Goal: Task Accomplishment & Management: Complete application form

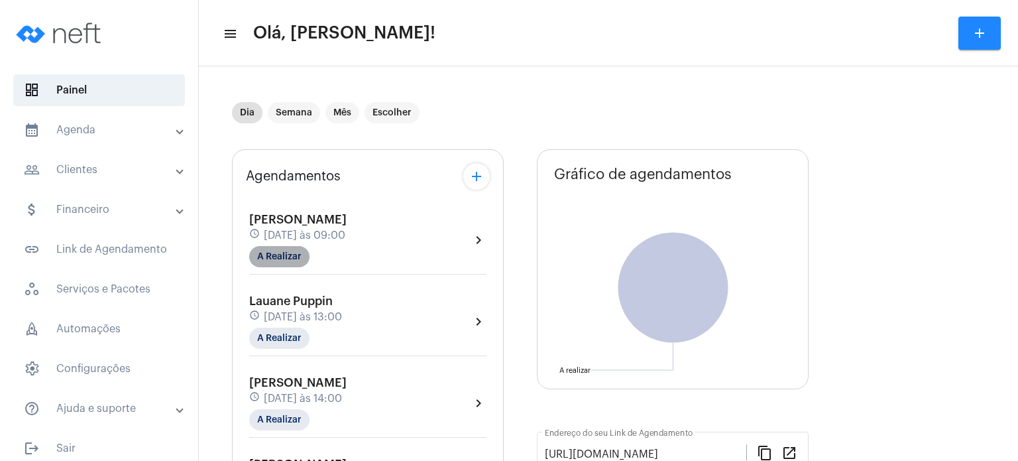
click at [281, 246] on mat-chip "A Realizar" at bounding box center [279, 256] width 60 height 21
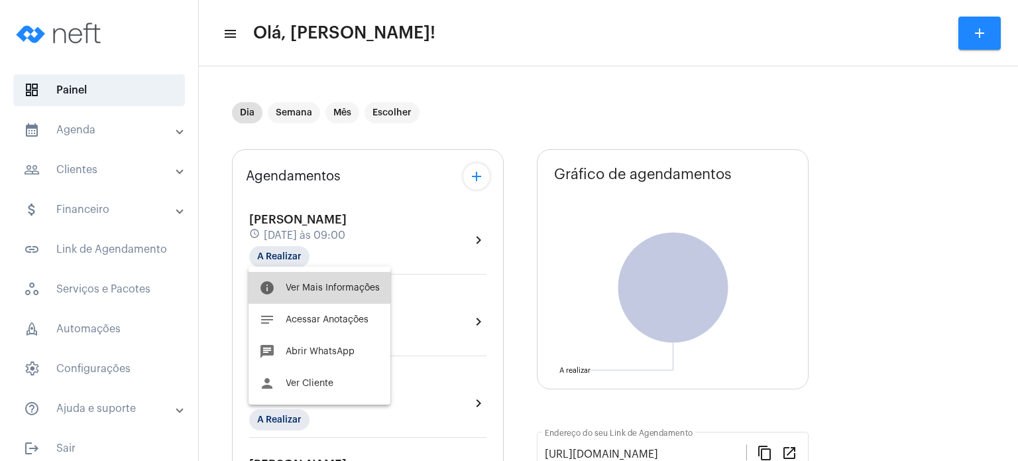
click at [291, 282] on button "info Ver Mais Informações" at bounding box center [320, 288] width 142 height 32
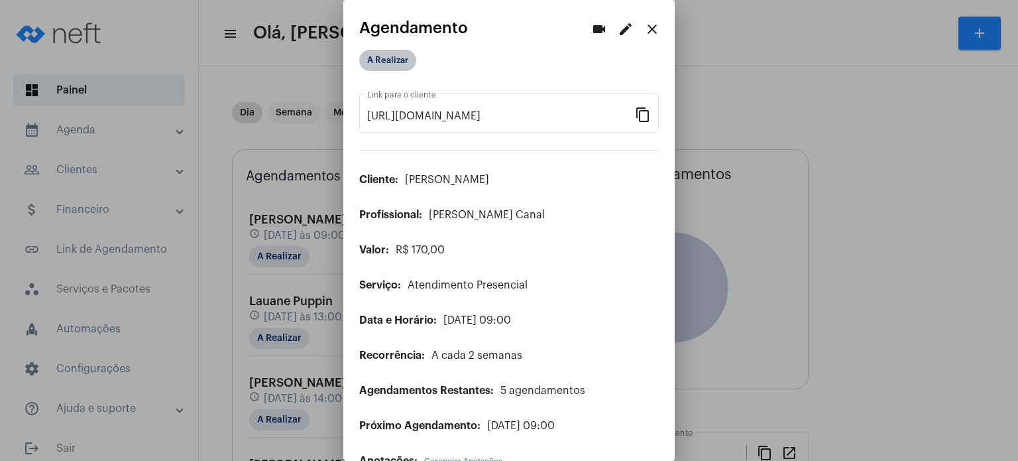
click at [379, 64] on mat-chip "A Realizar" at bounding box center [387, 60] width 57 height 21
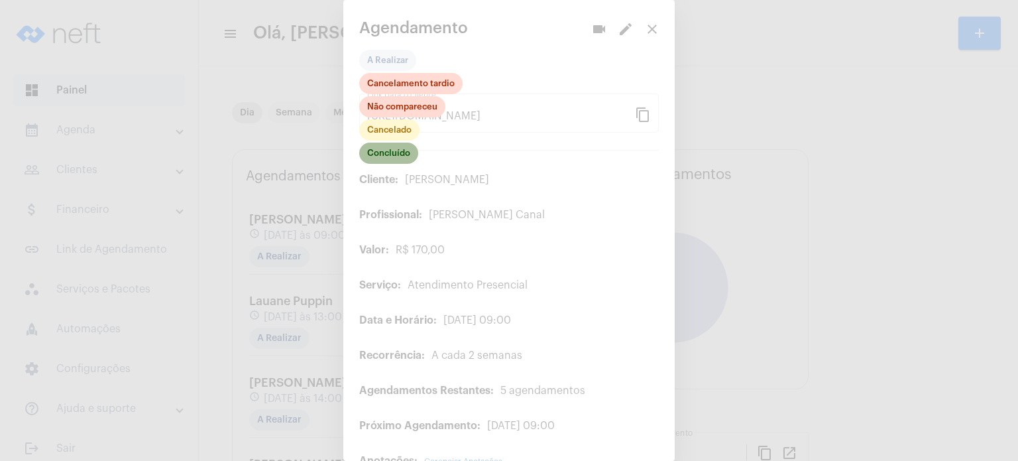
click at [391, 153] on mat-chip "Concluído" at bounding box center [388, 153] width 59 height 21
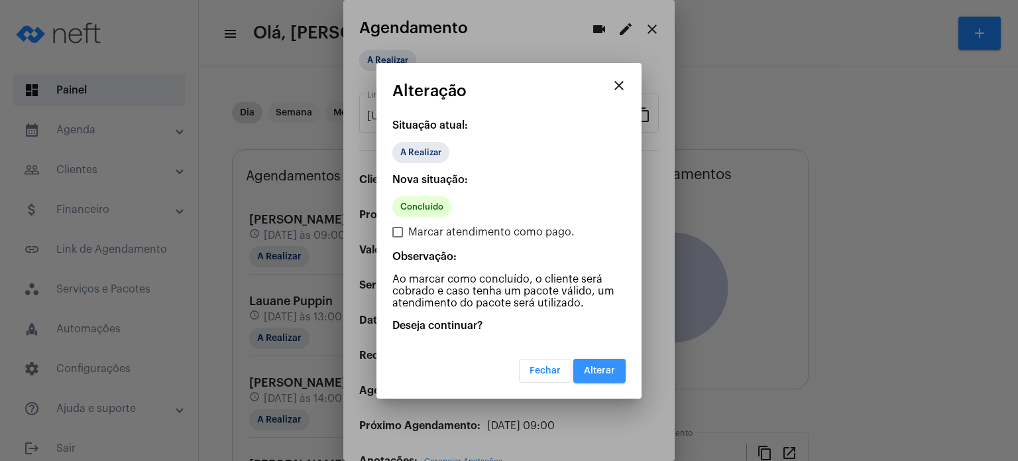
click at [591, 366] on span "Alterar" at bounding box center [599, 370] width 31 height 9
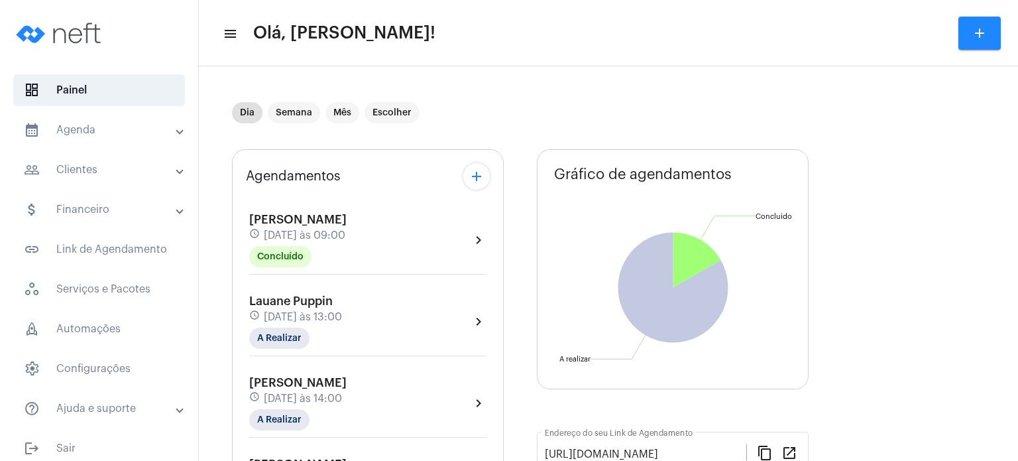
click at [85, 123] on mat-panel-title "calendar_month_outlined Agenda" at bounding box center [100, 130] width 153 height 16
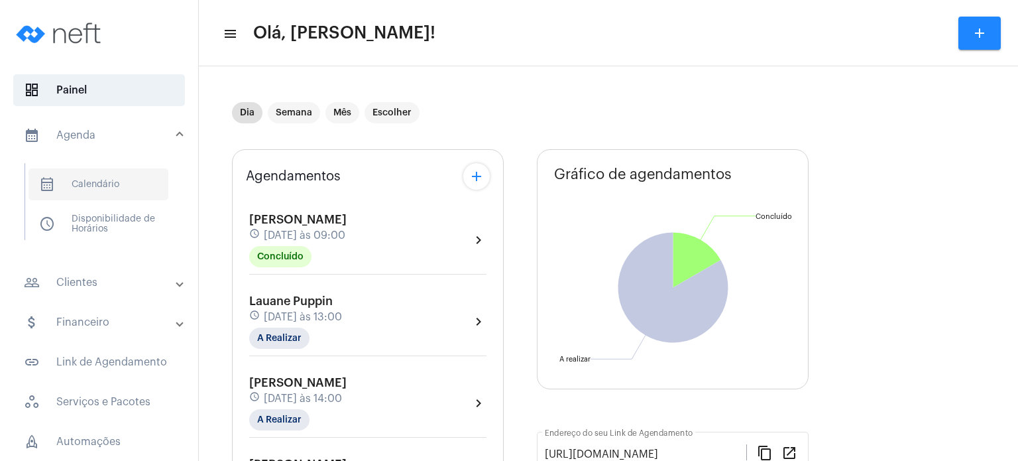
click at [84, 174] on span "calendar_month_outlined Calendário" at bounding box center [99, 184] width 140 height 32
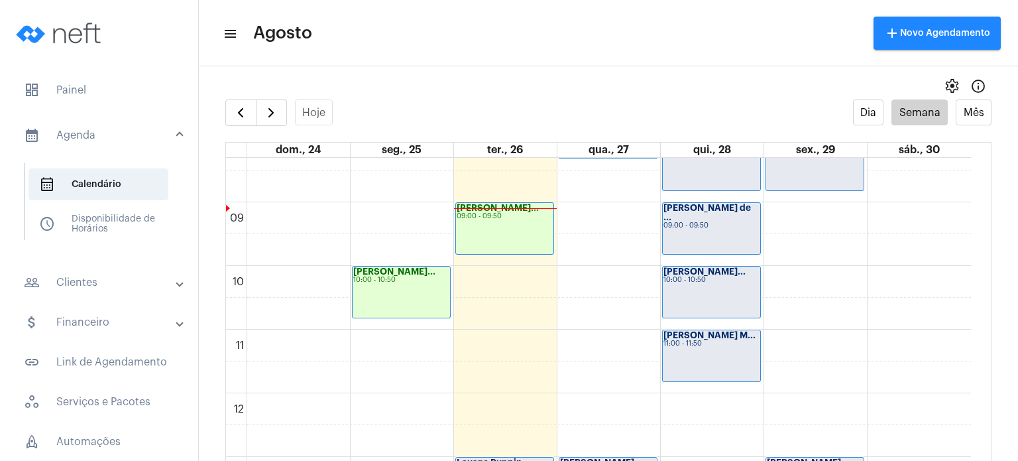
scroll to position [497, 0]
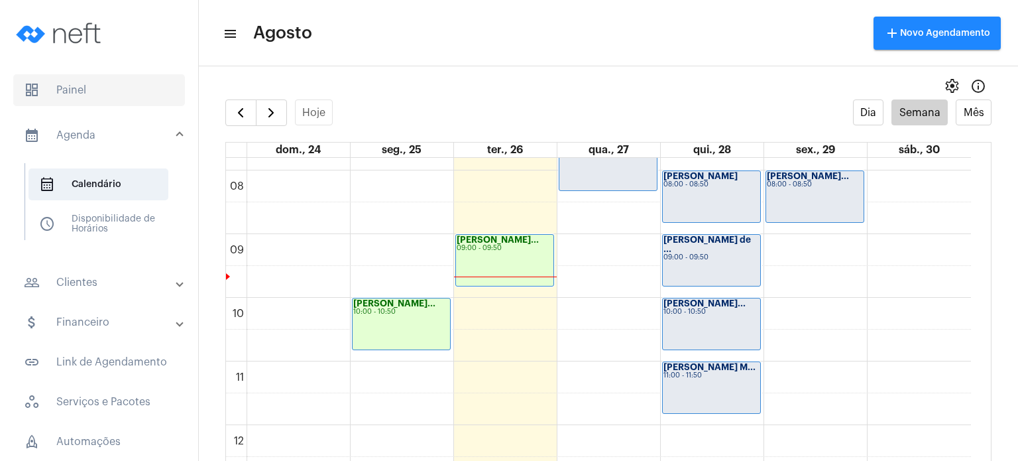
click at [145, 82] on span "dashboard Painel" at bounding box center [99, 90] width 172 height 32
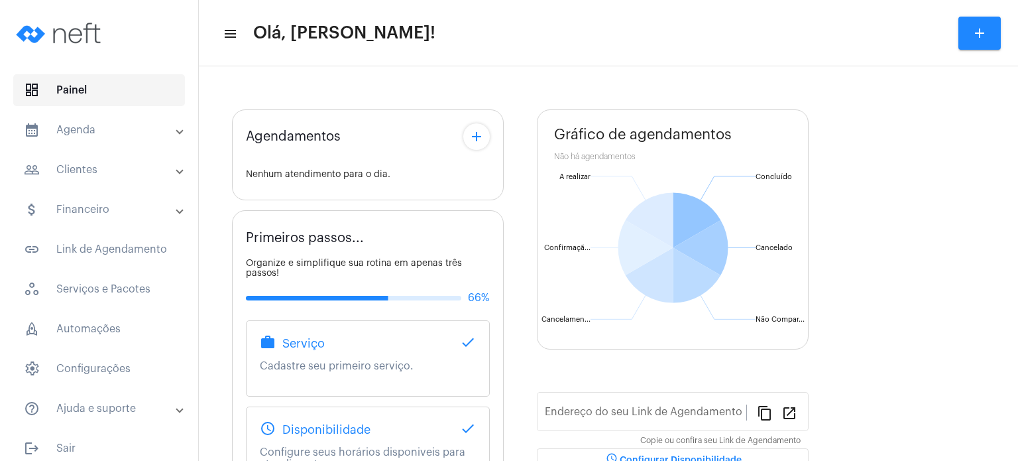
type input "[URL][DOMAIN_NAME]"
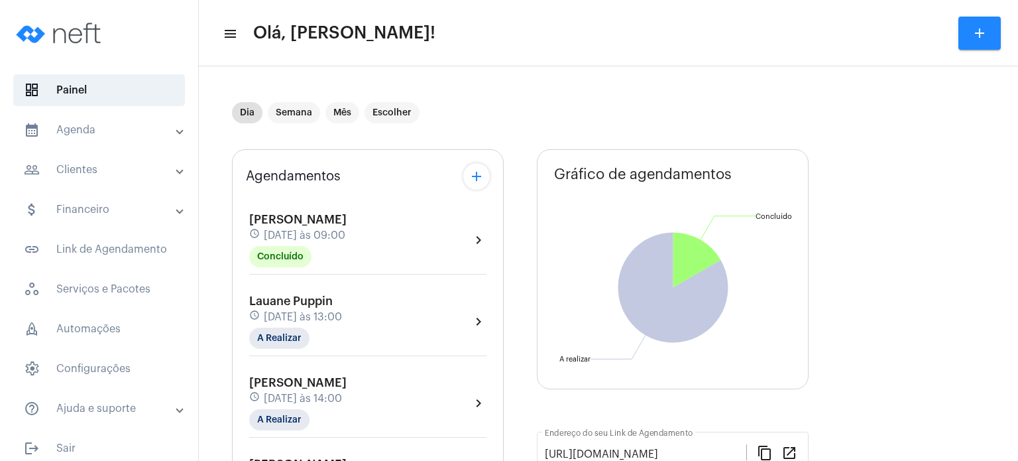
click at [92, 162] on mat-panel-title "people_outline Clientes" at bounding box center [100, 170] width 153 height 16
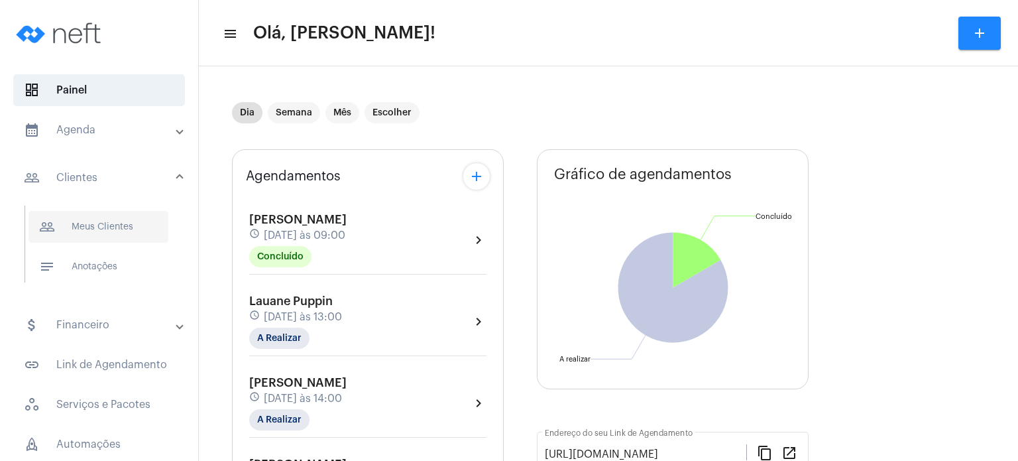
click at [85, 219] on span "people_outline Meus Clientes" at bounding box center [99, 227] width 140 height 32
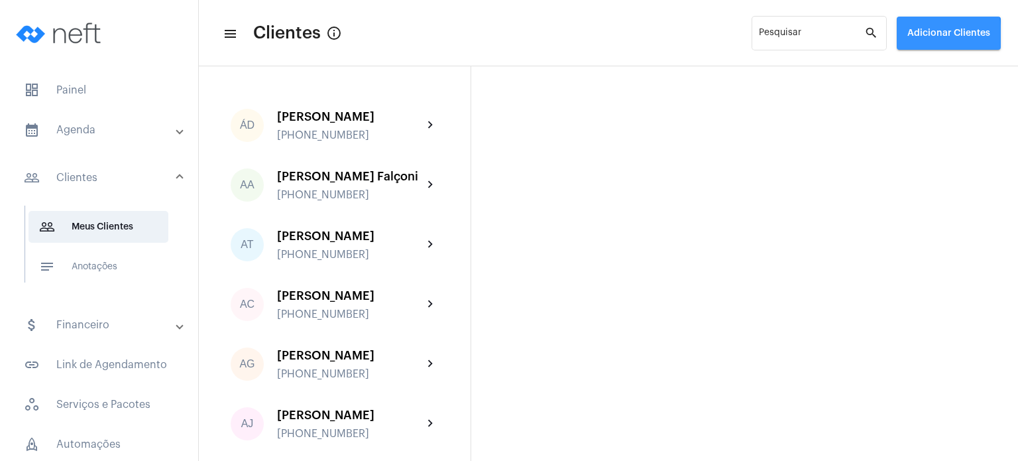
click at [907, 37] on button "Adicionar Clientes" at bounding box center [949, 33] width 104 height 33
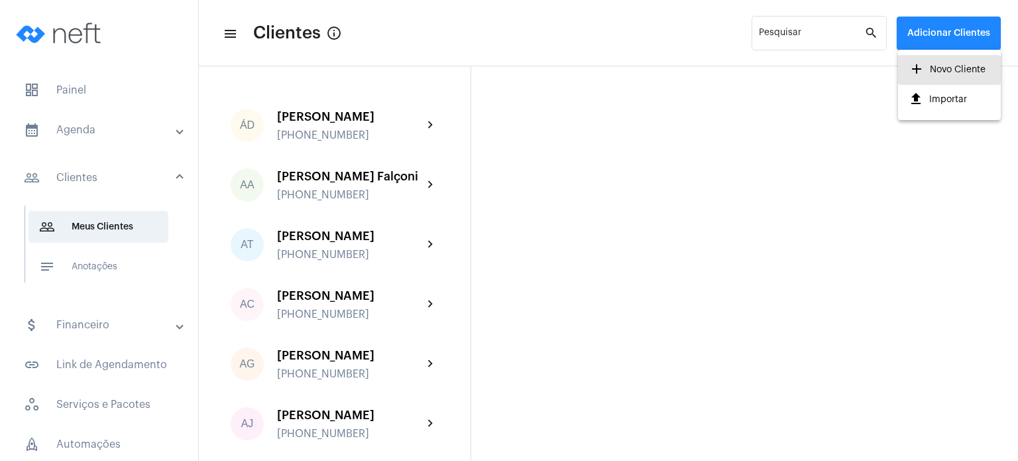
click at [926, 66] on span "add Novo Cliente" at bounding box center [947, 70] width 77 height 24
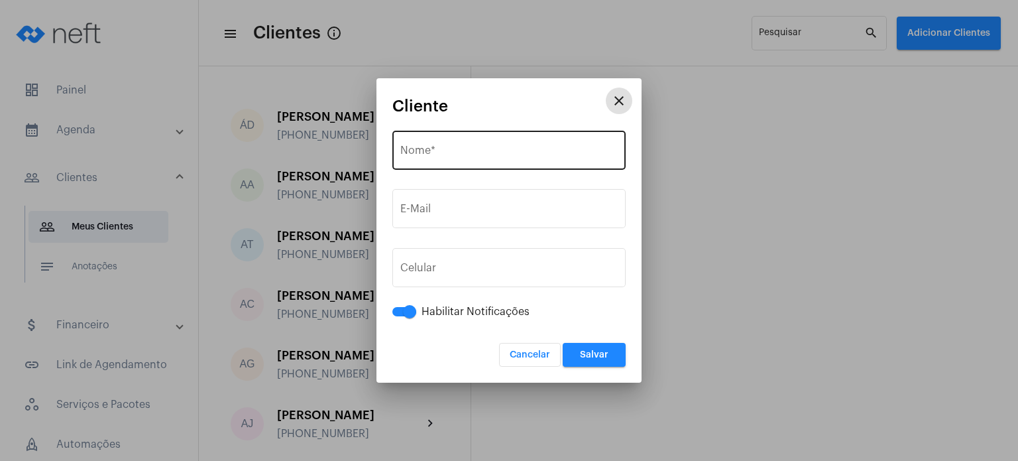
click at [507, 148] on input "Nome *" at bounding box center [508, 153] width 217 height 12
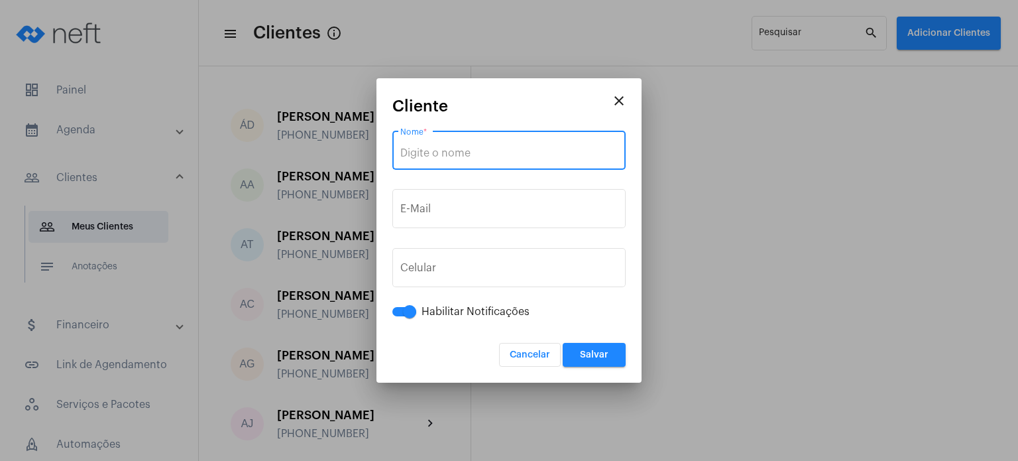
paste input "[PERSON_NAME]"
type input "[PERSON_NAME]"
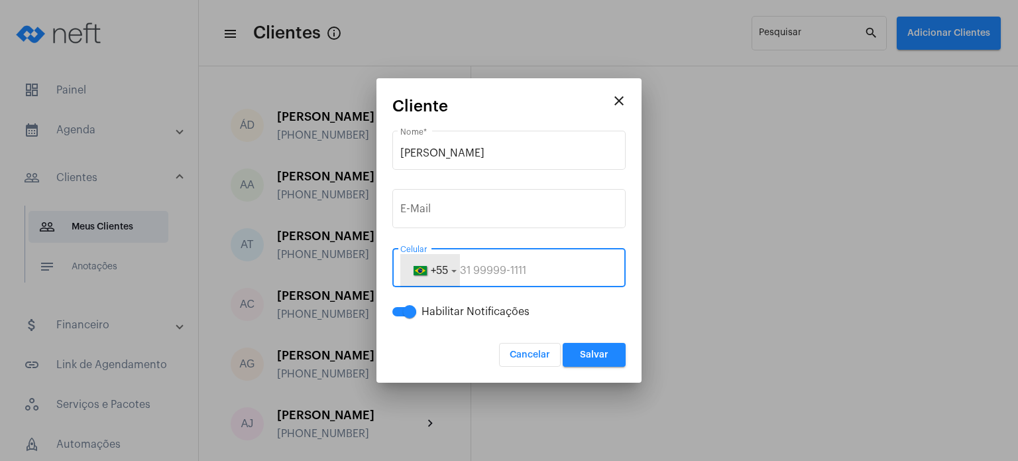
click at [452, 254] on button "+55" at bounding box center [430, 270] width 60 height 33
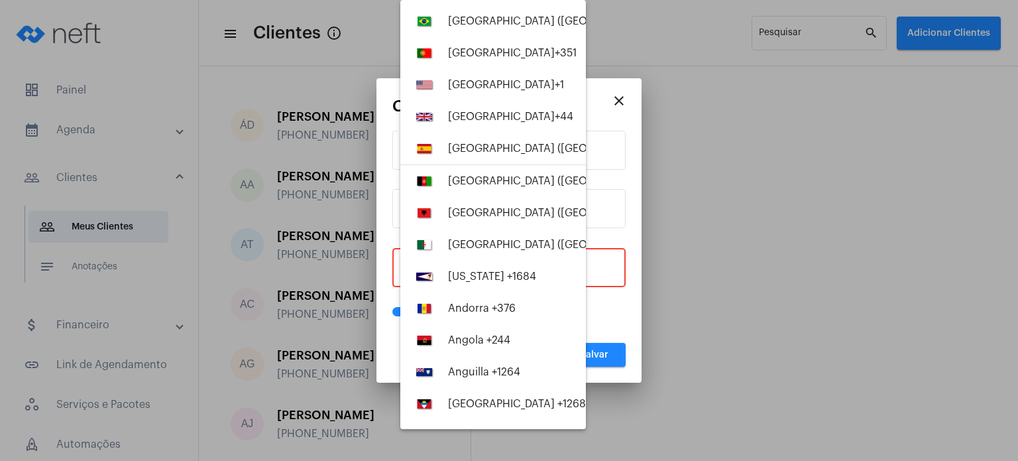
click at [599, 259] on div at bounding box center [509, 230] width 1018 height 461
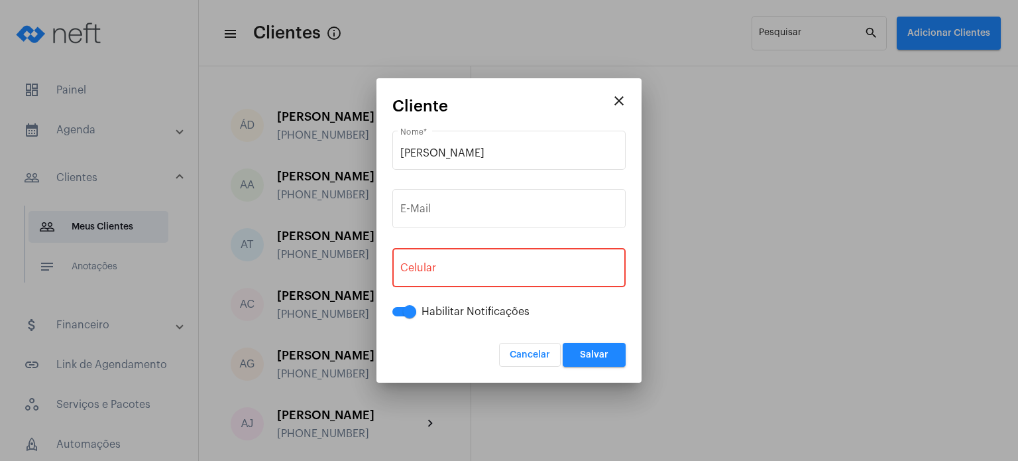
click at [497, 263] on div "+55 Celular" at bounding box center [508, 266] width 217 height 42
paste input "28992530093"
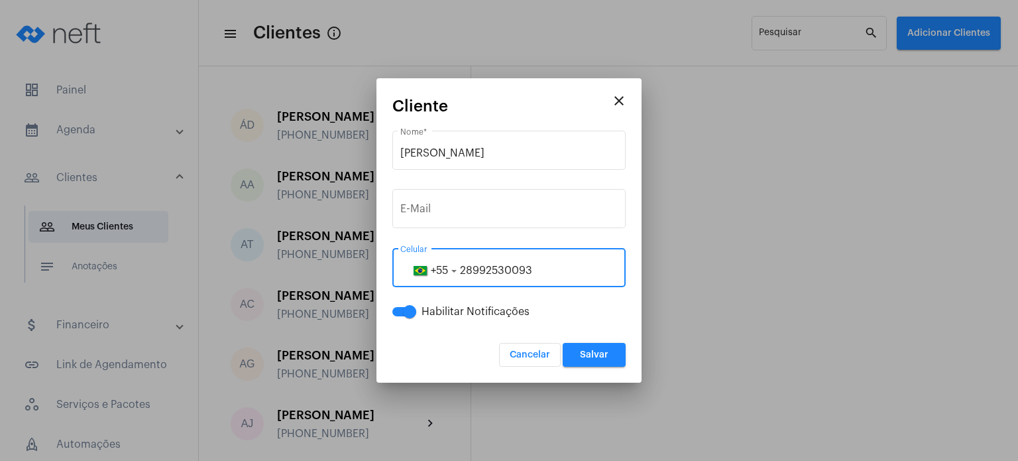
type input "28992530093"
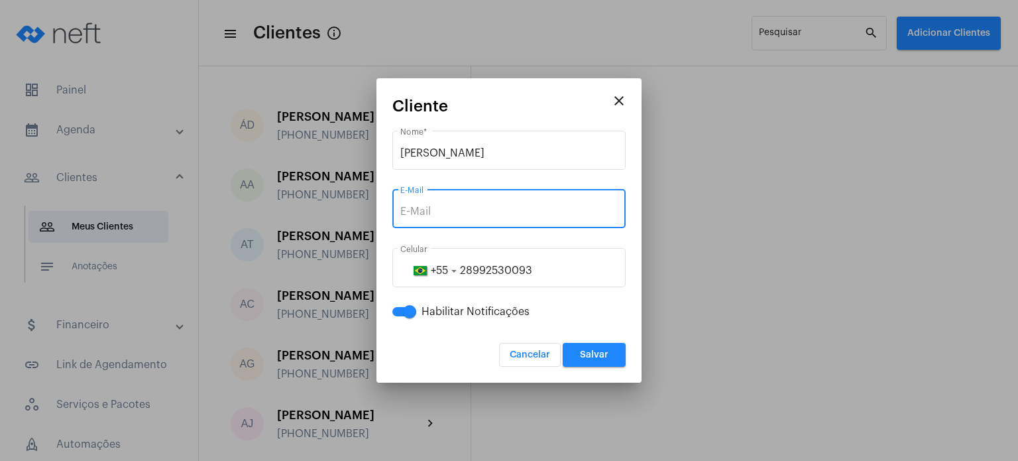
click at [501, 211] on input "E-Mail" at bounding box center [508, 212] width 217 height 12
paste input "[EMAIL_ADDRESS][DOMAIN_NAME]"
type input "[EMAIL_ADDRESS][DOMAIN_NAME]"
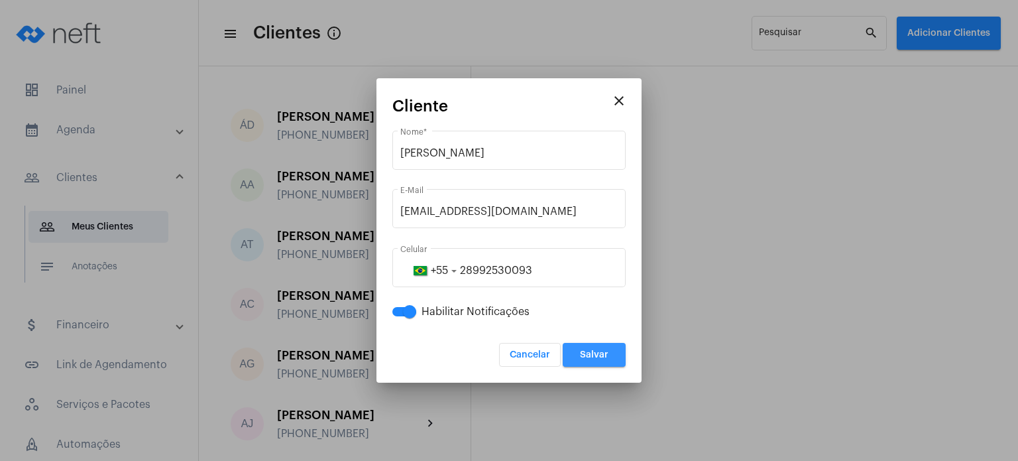
click at [591, 357] on span "Salvar" at bounding box center [594, 354] width 29 height 9
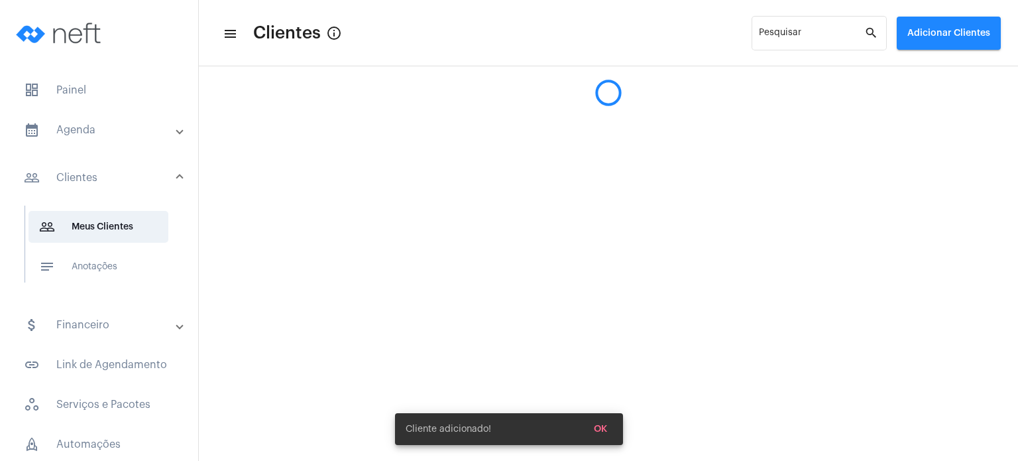
click at [89, 133] on mat-panel-title "calendar_month_outlined Agenda" at bounding box center [100, 130] width 153 height 16
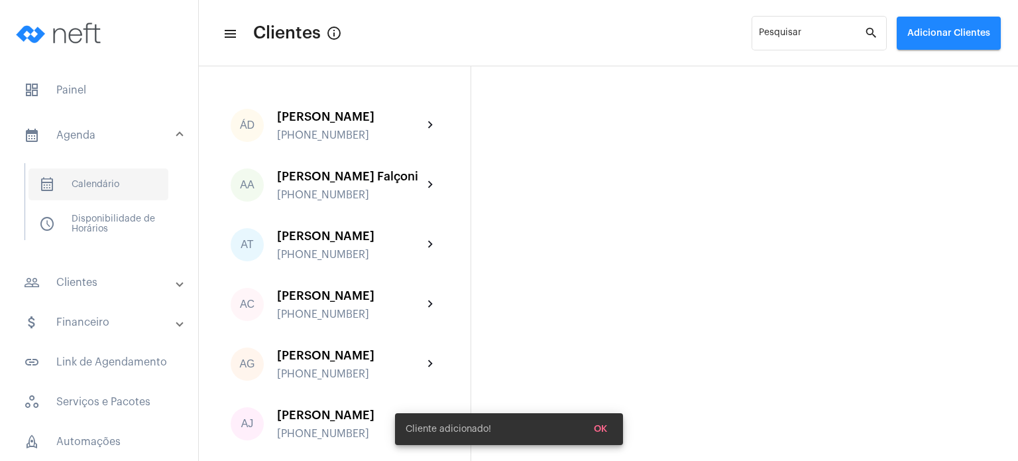
click at [81, 186] on span "calendar_month_outlined Calendário" at bounding box center [99, 184] width 140 height 32
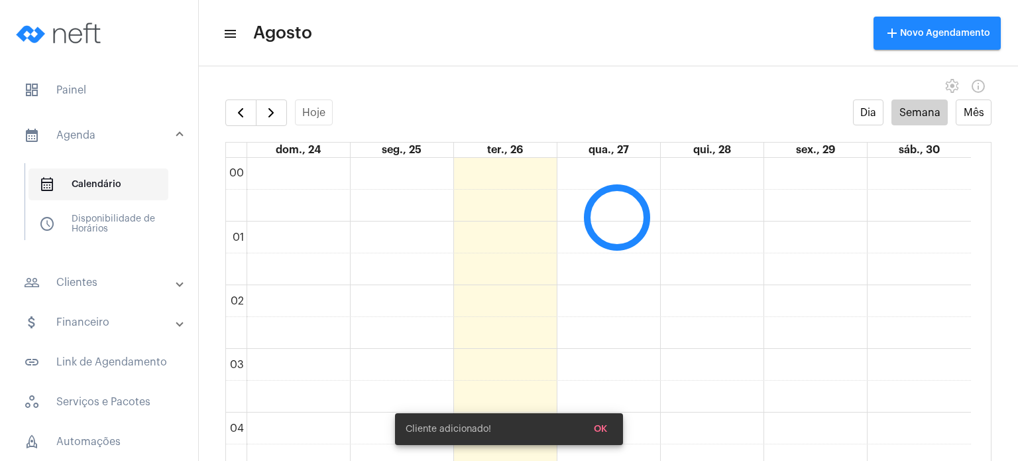
scroll to position [383, 0]
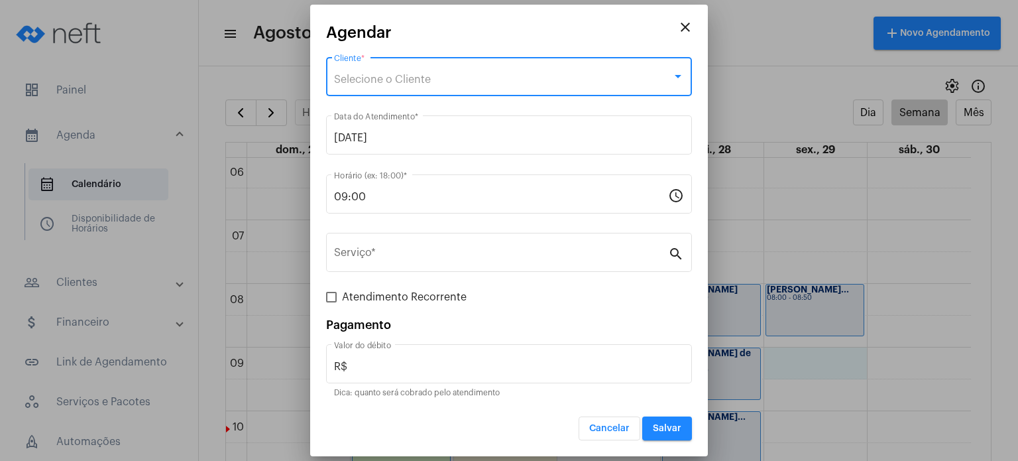
click at [615, 76] on div "Selecione o Cliente" at bounding box center [503, 80] width 338 height 12
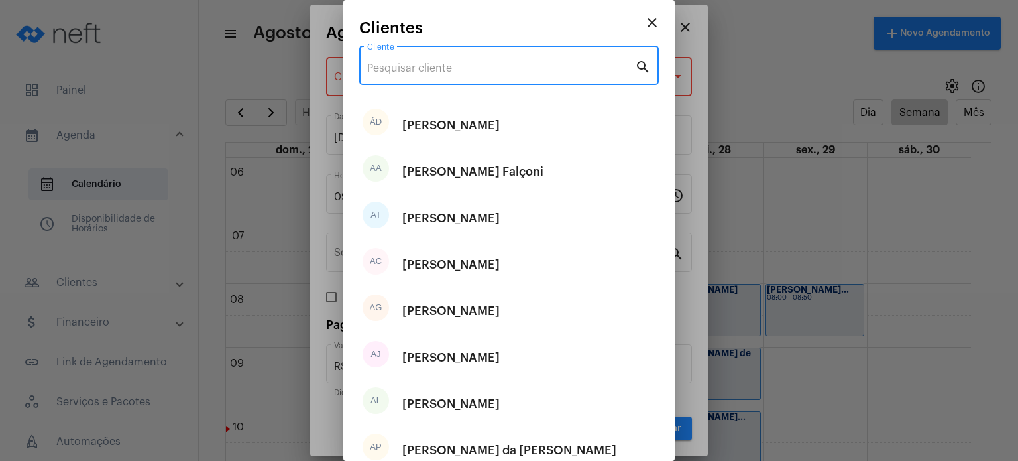
click at [605, 67] on input "Cliente" at bounding box center [501, 68] width 268 height 12
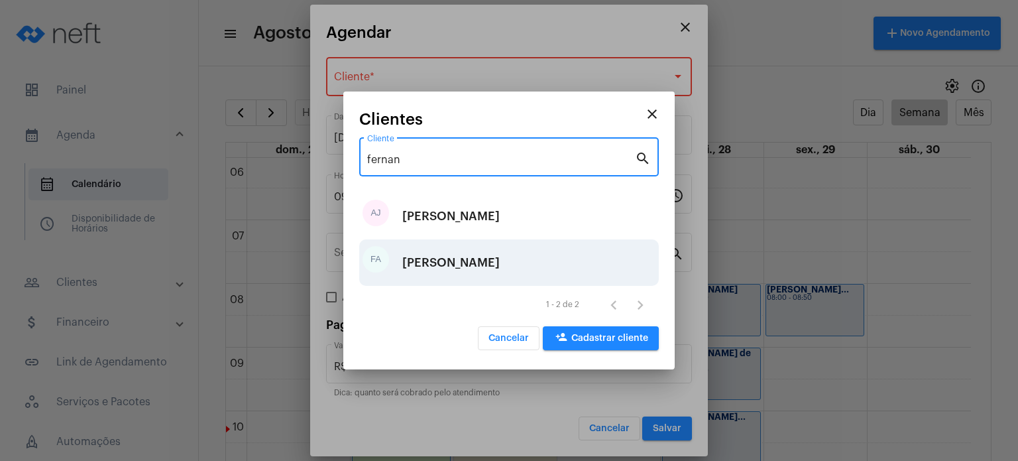
type input "fernan"
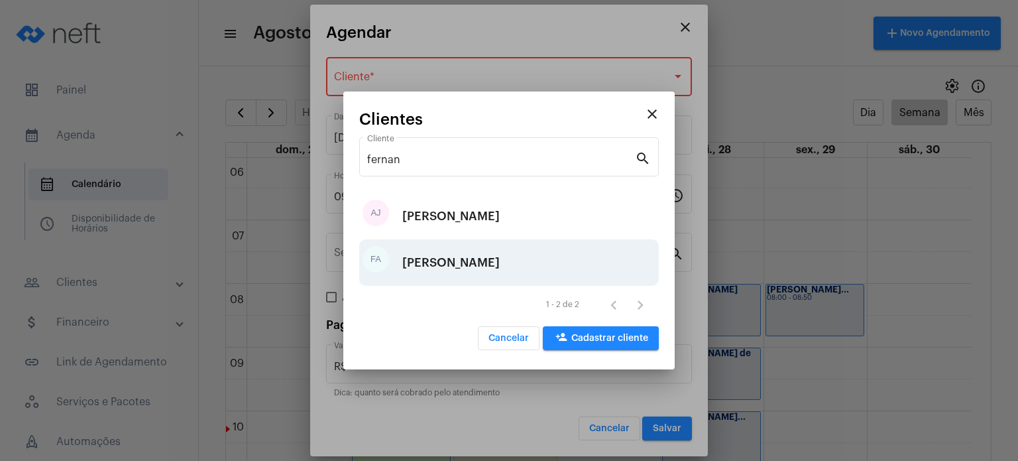
click at [500, 259] on div "[PERSON_NAME]" at bounding box center [450, 263] width 97 height 40
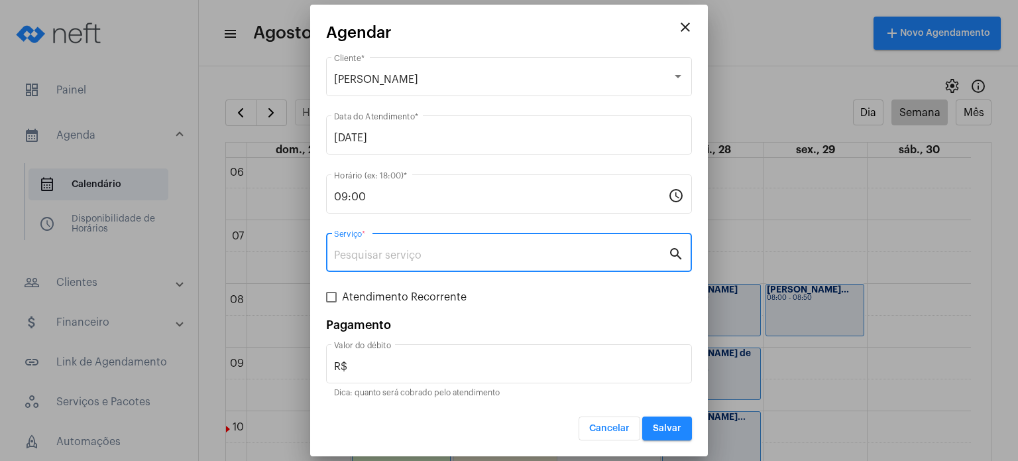
click at [505, 259] on input "Serviço *" at bounding box center [501, 255] width 334 height 12
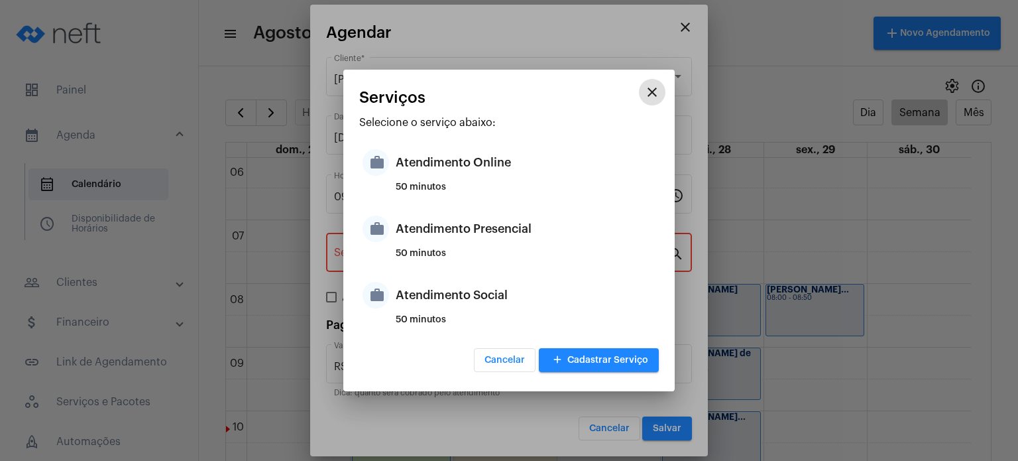
click at [505, 259] on div "50 minutos" at bounding box center [526, 259] width 260 height 20
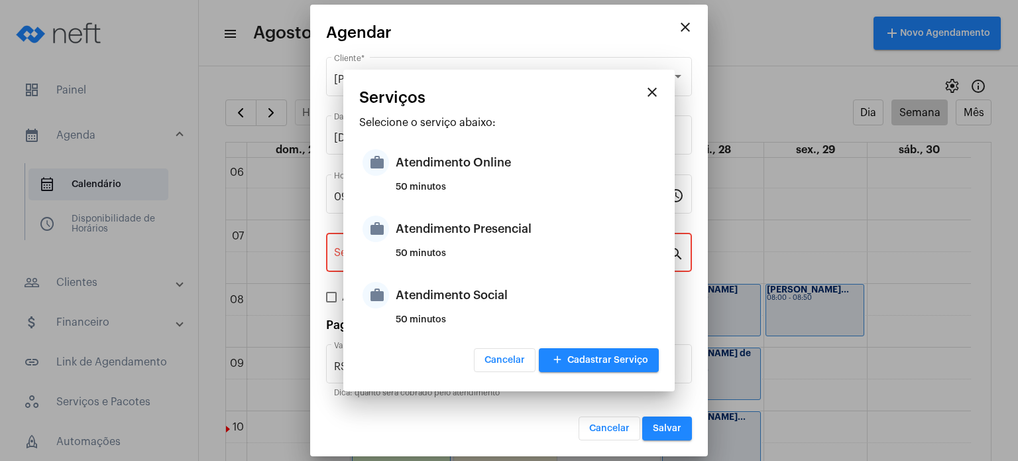
type input "Atendimento Presencial"
type input "R$ 170"
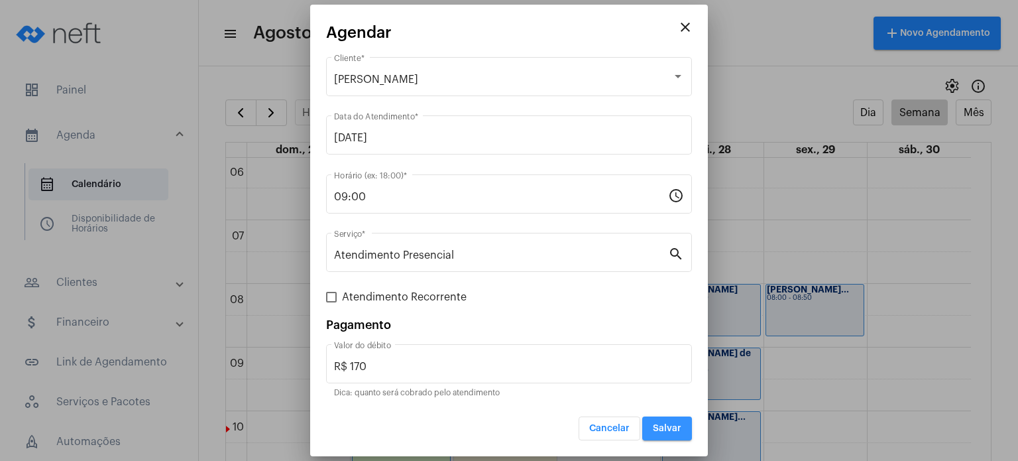
click at [665, 424] on span "Salvar" at bounding box center [667, 428] width 29 height 9
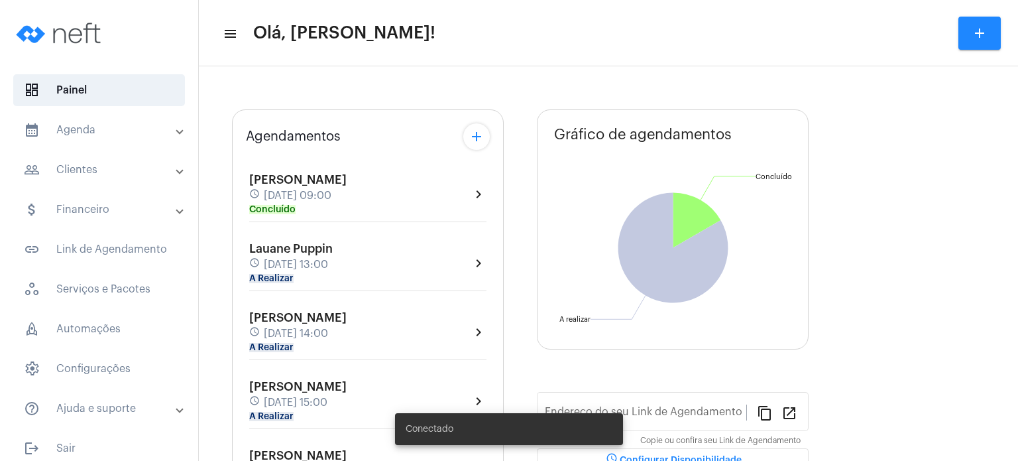
type input "[URL][DOMAIN_NAME]"
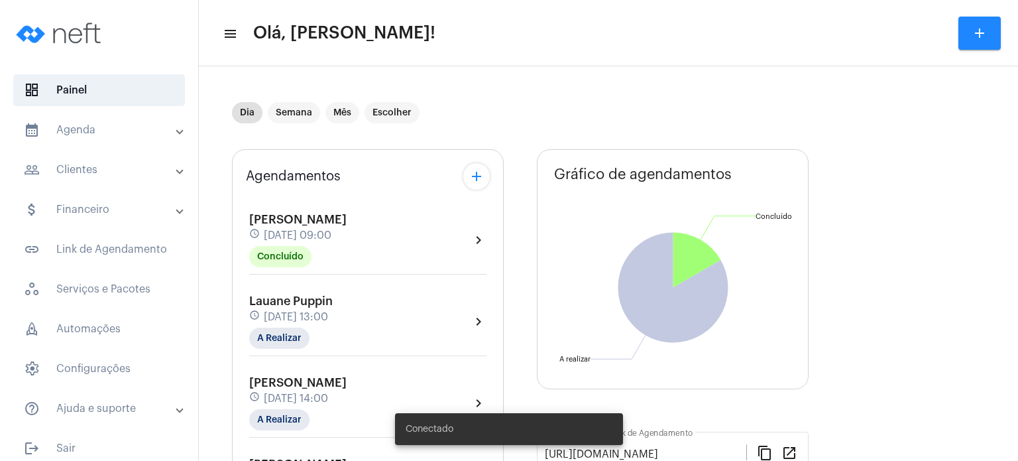
click at [288, 196] on div "Isabela Guidinele schedule 26 de agosto às 09:00 Concluído chevron_right Lauane…" at bounding box center [368, 437] width 244 height 482
click at [278, 219] on span "[PERSON_NAME]" at bounding box center [297, 220] width 97 height 12
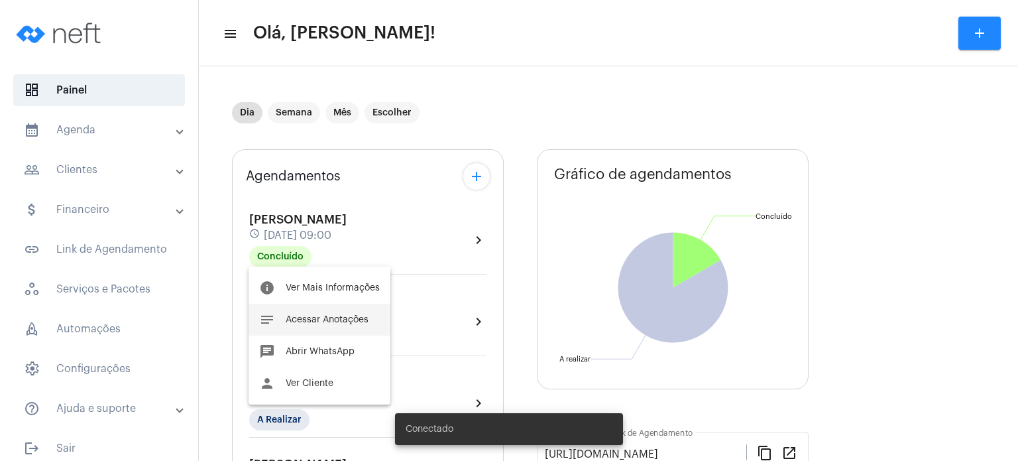
click at [316, 319] on span "Acessar Anotações" at bounding box center [327, 319] width 83 height 9
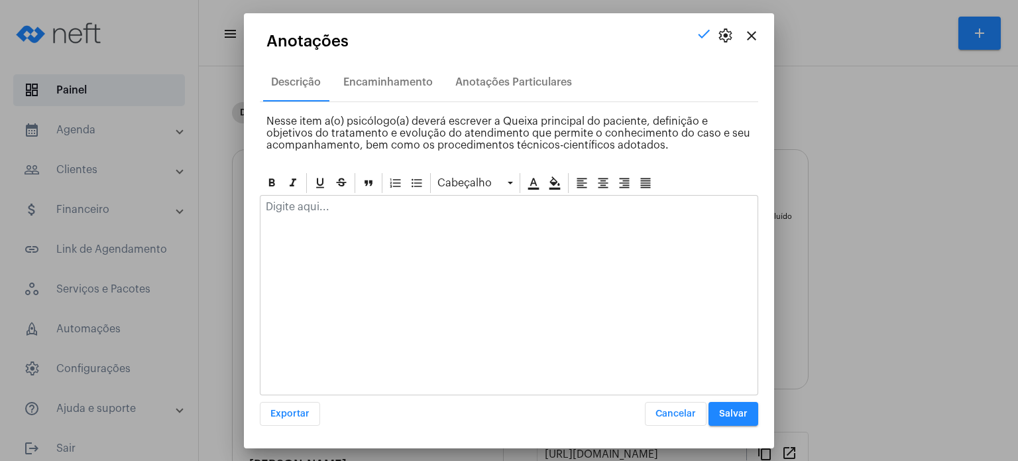
click at [348, 204] on p at bounding box center [509, 207] width 487 height 12
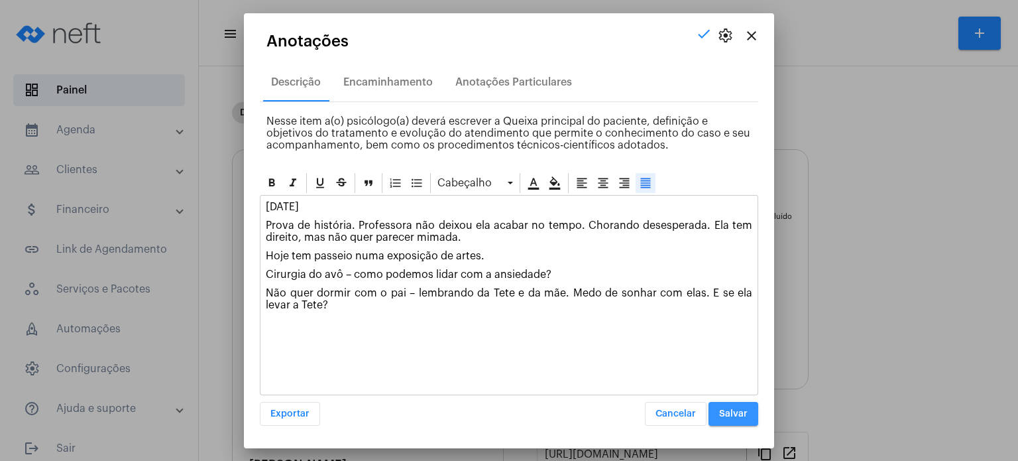
click at [740, 406] on button "Salvar" at bounding box center [734, 414] width 50 height 24
